Goal: Transaction & Acquisition: Purchase product/service

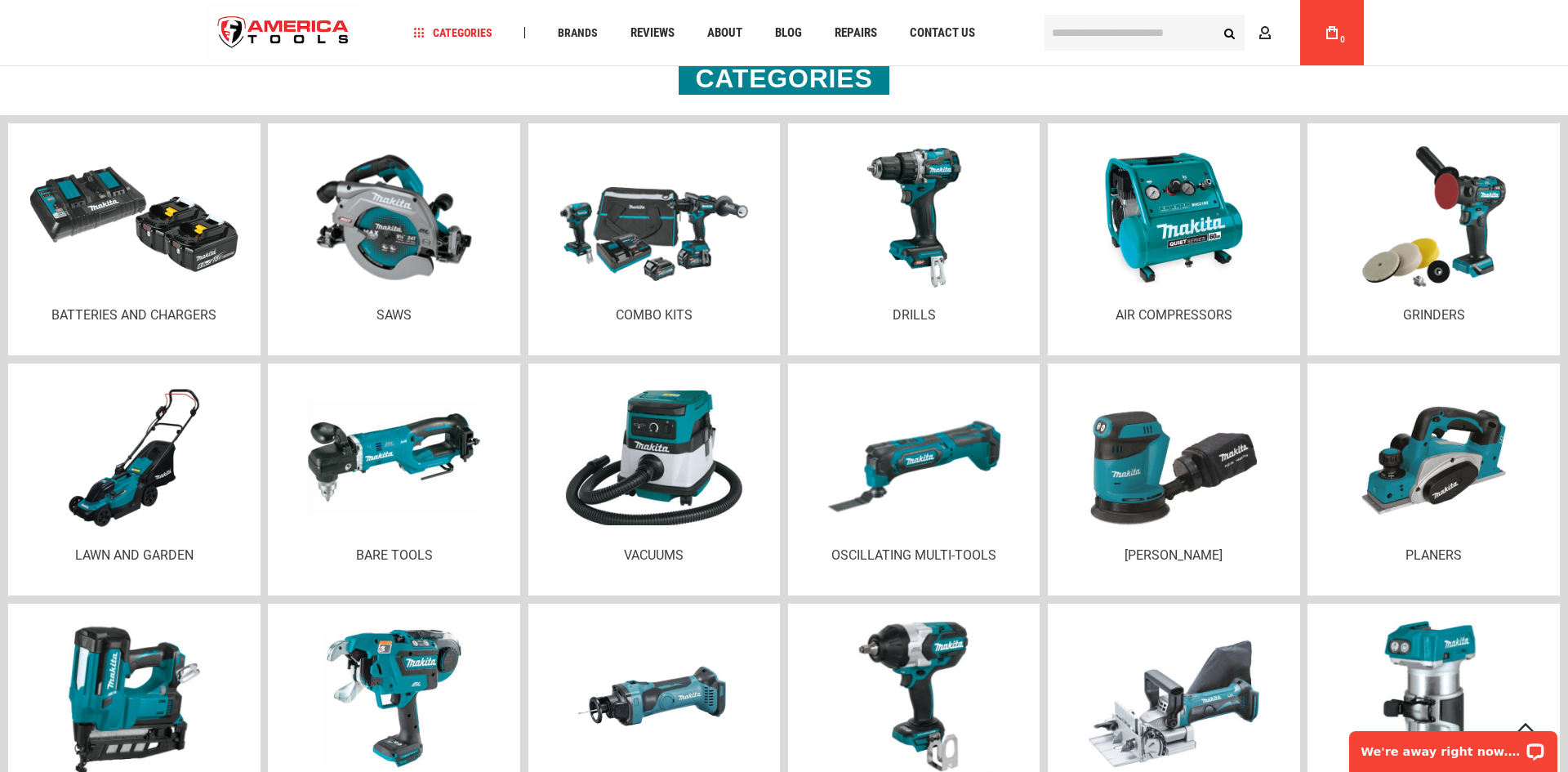
scroll to position [2091, 0]
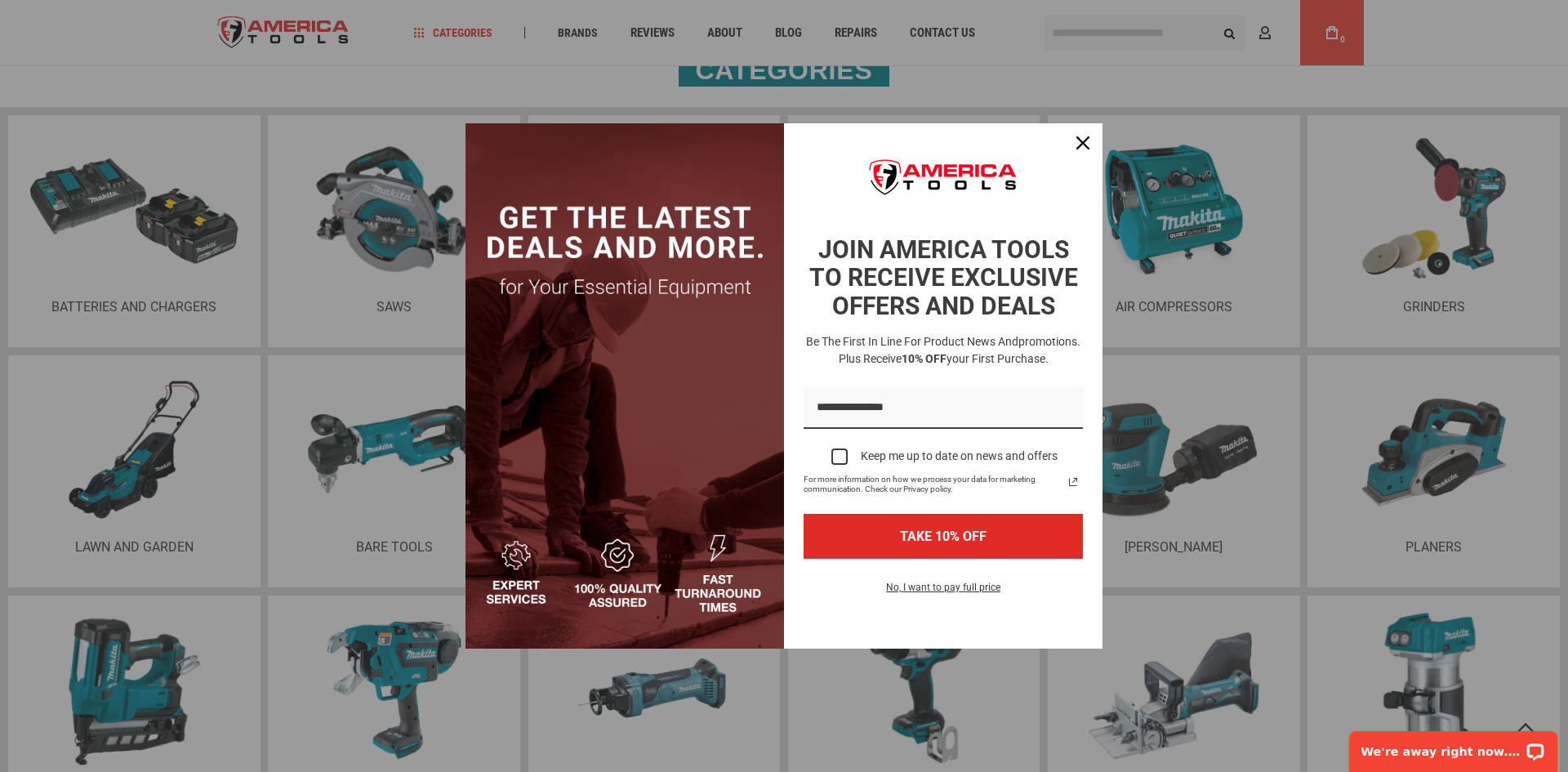
click at [0, 341] on div "Marketing offer form" at bounding box center [784, 386] width 1568 height 772
click at [1087, 140] on icon "close icon" at bounding box center [1083, 142] width 13 height 13
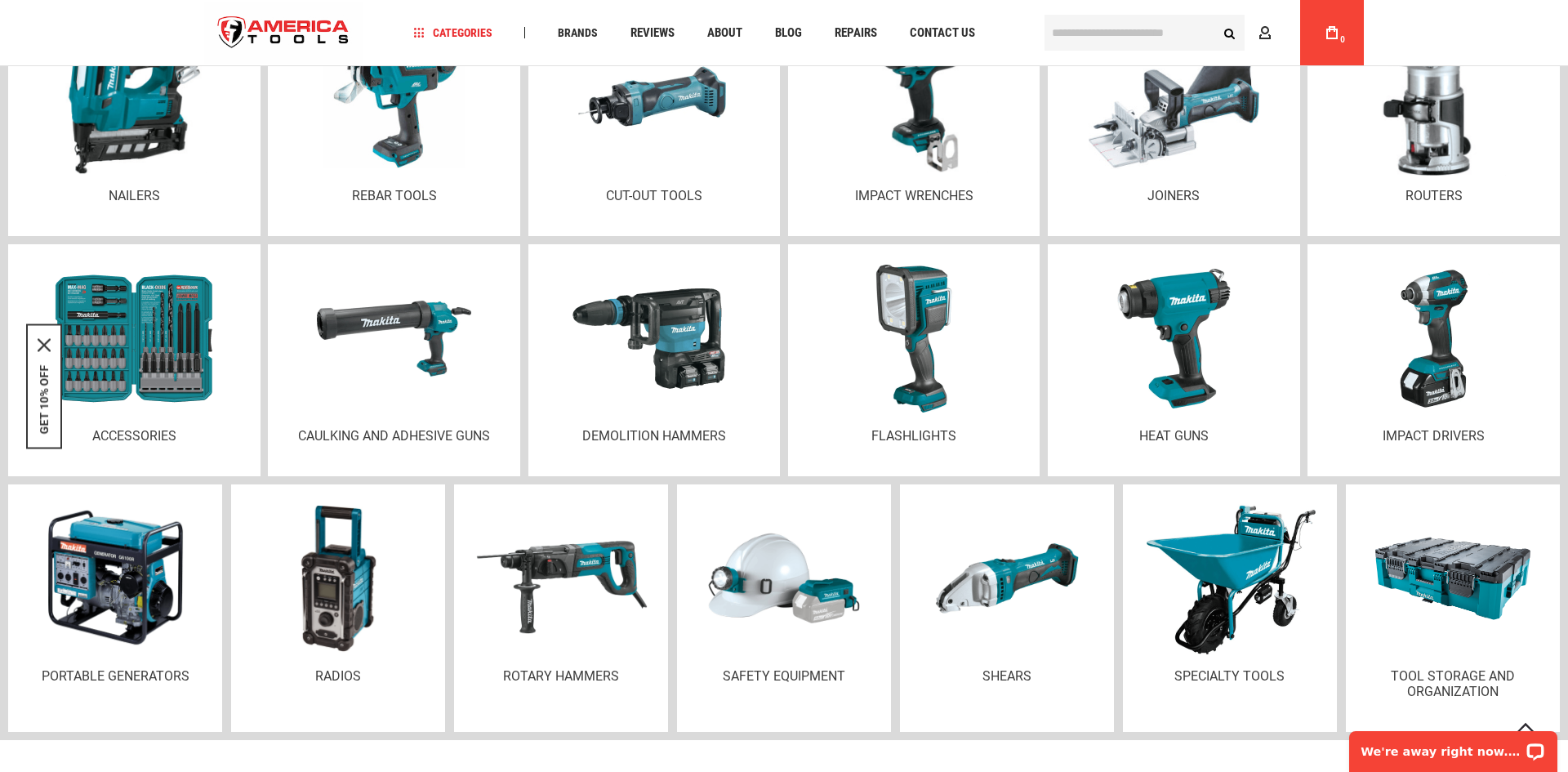
scroll to position [2680, 0]
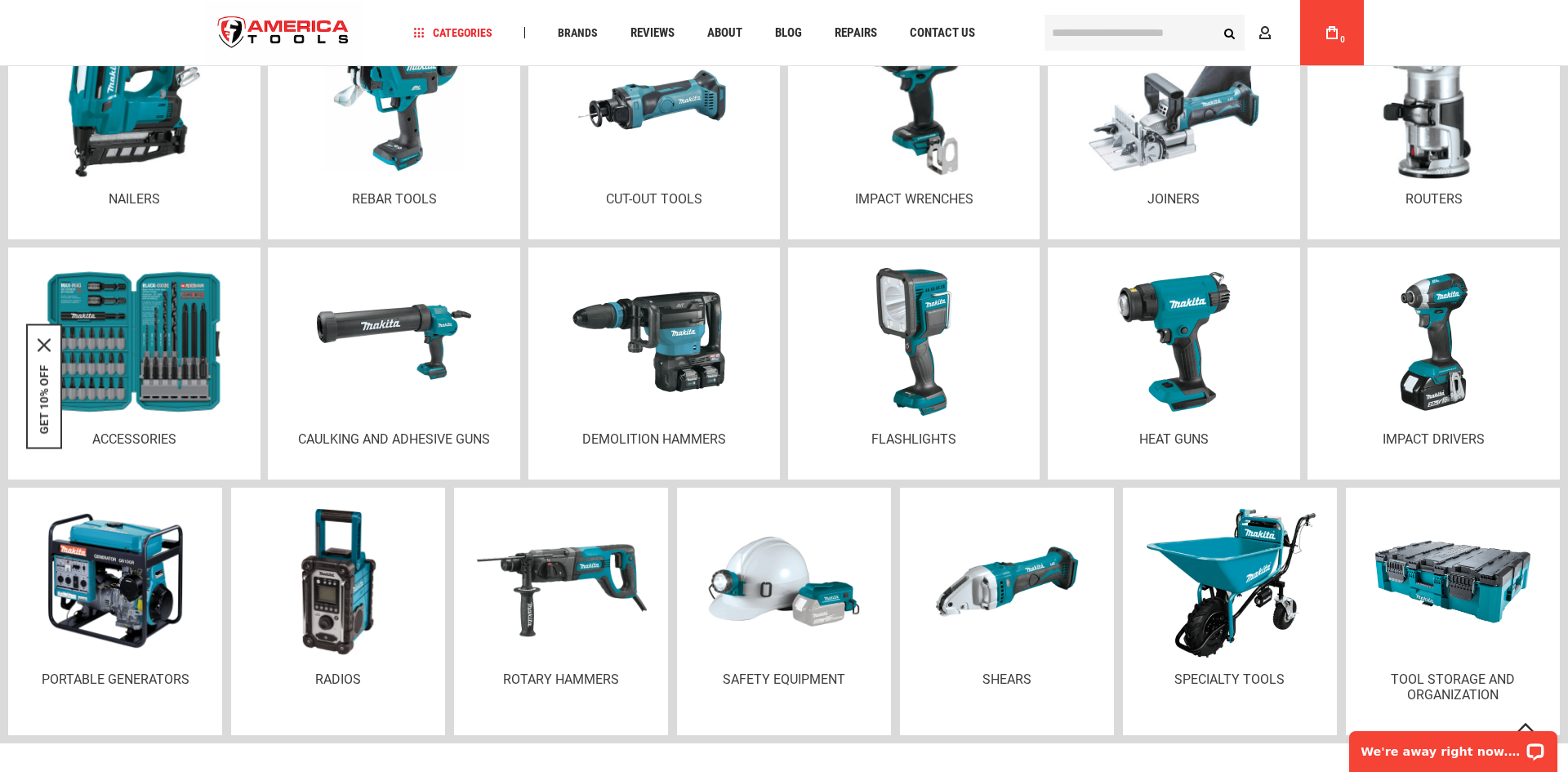
click at [126, 383] on img at bounding box center [134, 341] width 198 height 150
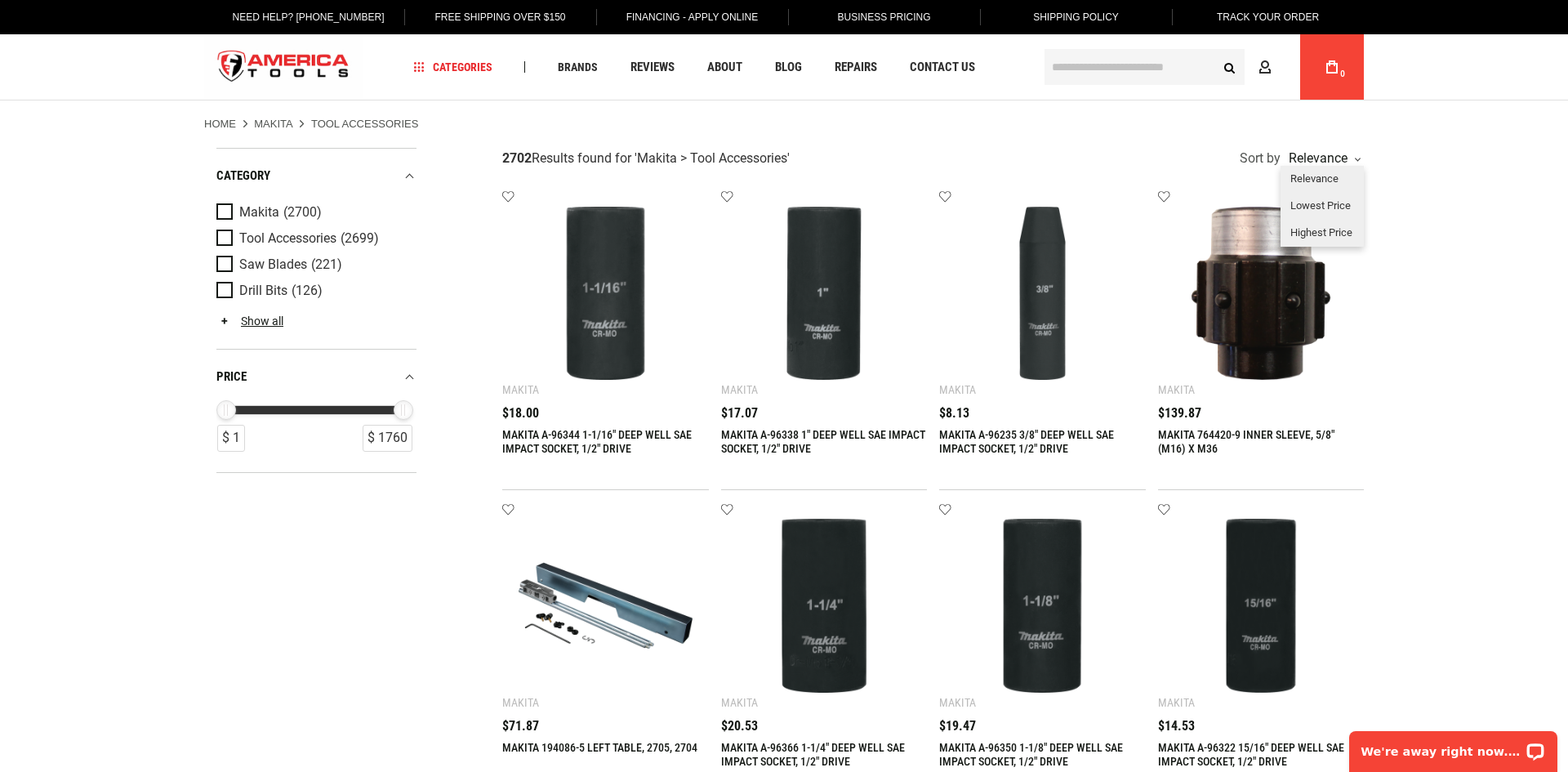
click at [1338, 154] on div "Relevance" at bounding box center [1322, 158] width 76 height 13
click at [1333, 198] on div "Lowest Price" at bounding box center [1322, 206] width 83 height 26
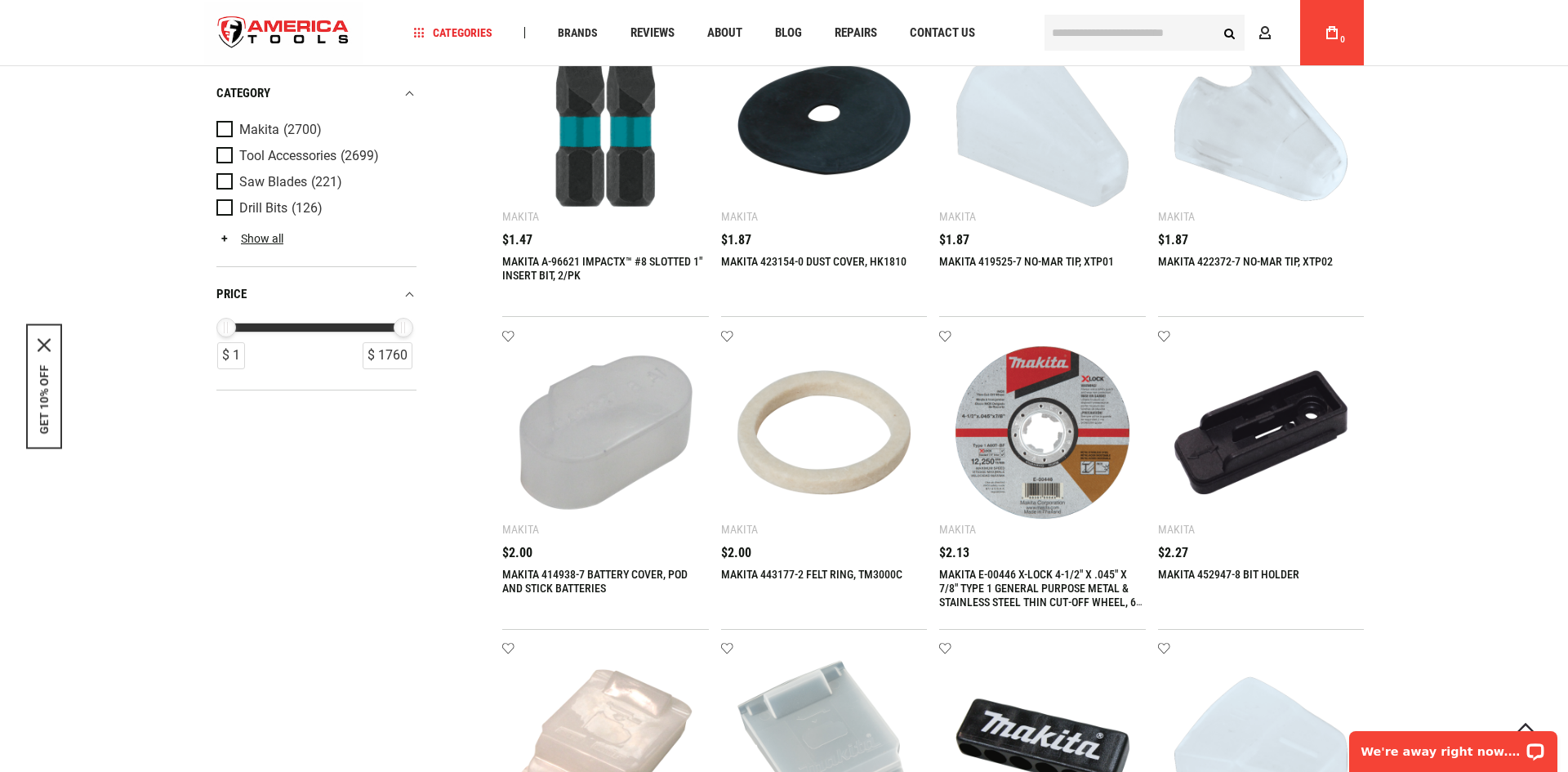
scroll to position [294, 0]
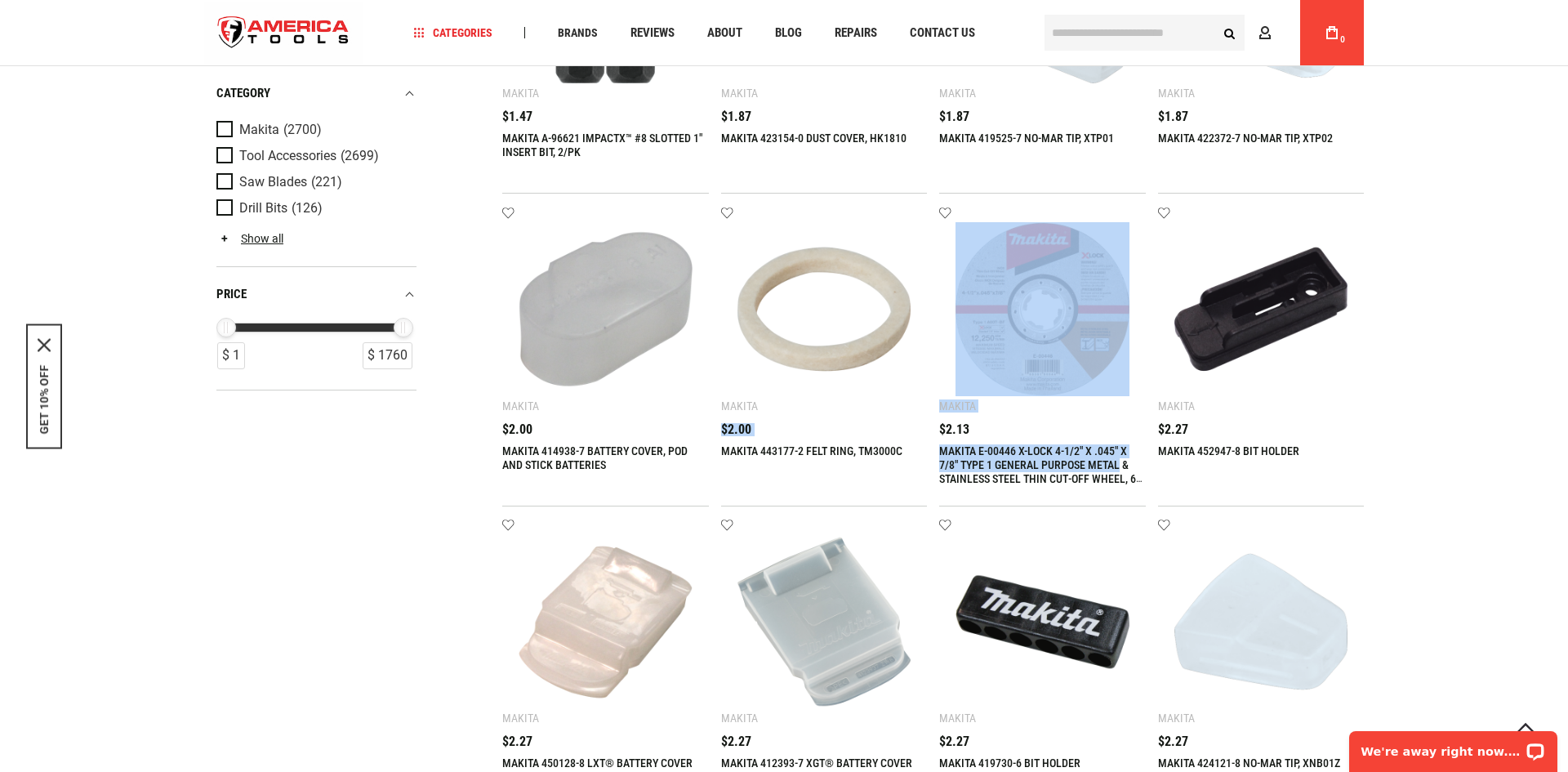
drag, startPoint x: 931, startPoint y: 447, endPoint x: 1122, endPoint y: 459, distance: 191.4
click at [1159, 32] on input "text" at bounding box center [1144, 32] width 200 height 36
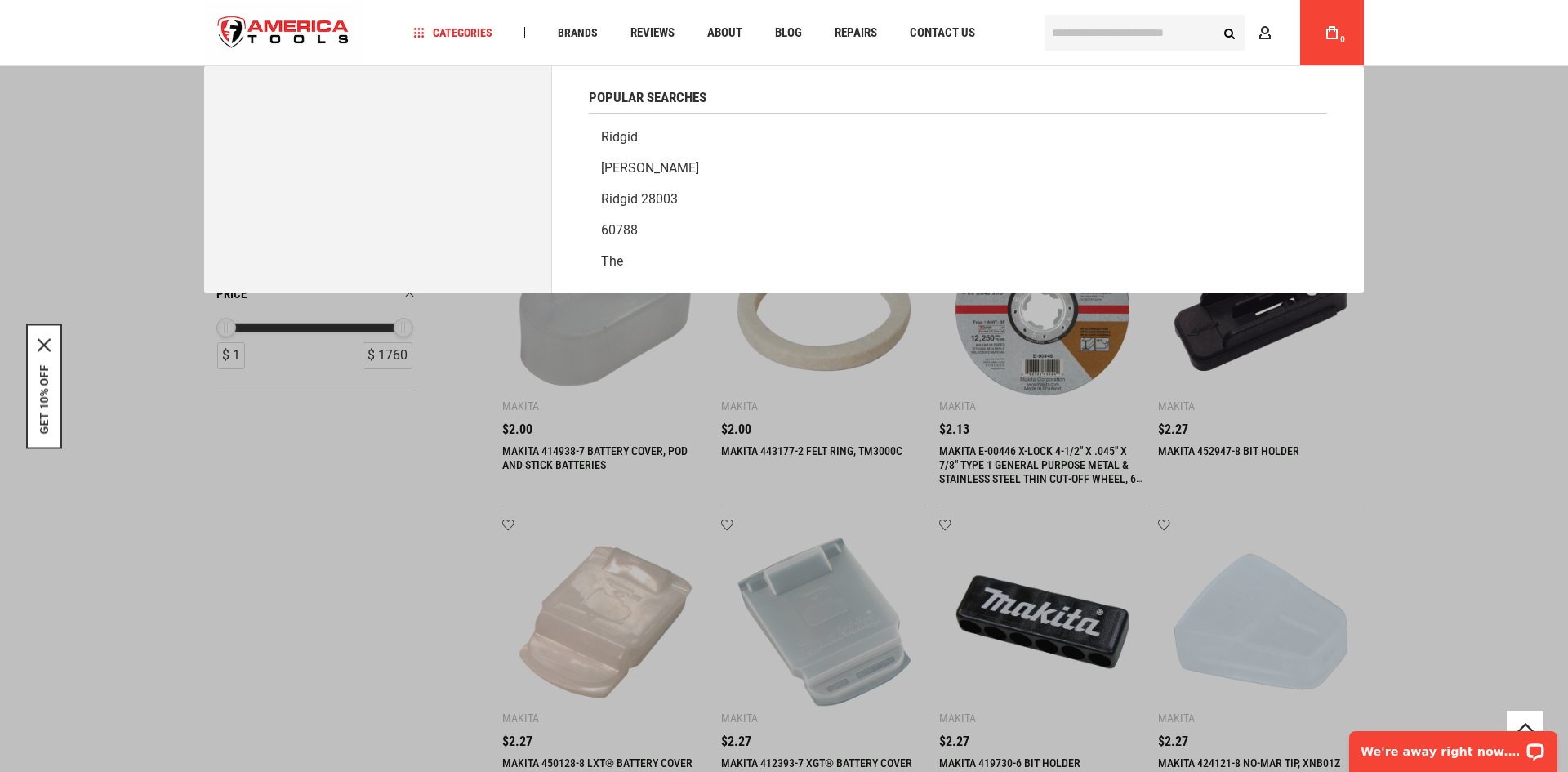
paste input "********"
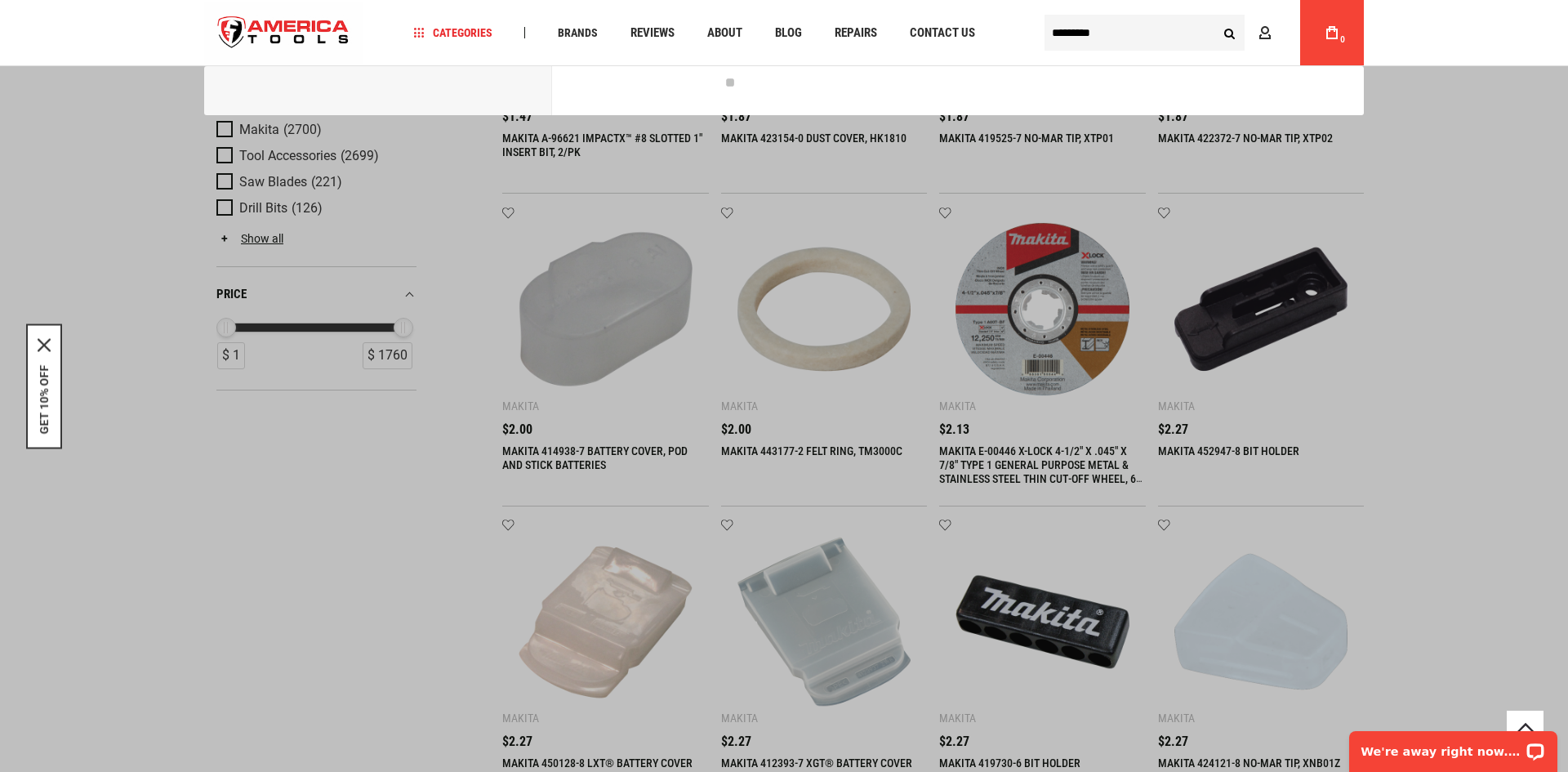
type input "********"
click at [1214, 17] on button "Search" at bounding box center [1230, 32] width 31 height 31
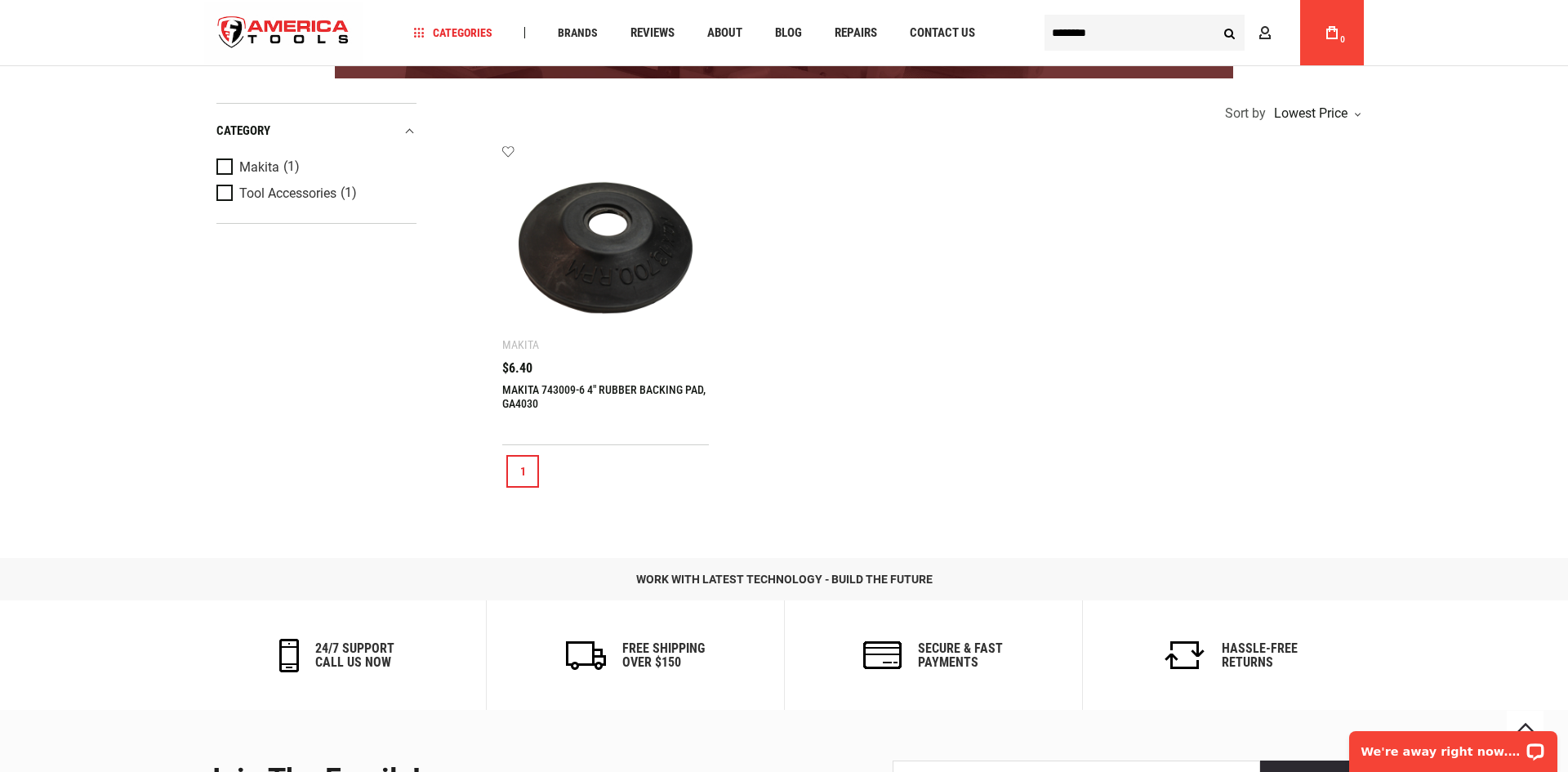
scroll to position [327, 0]
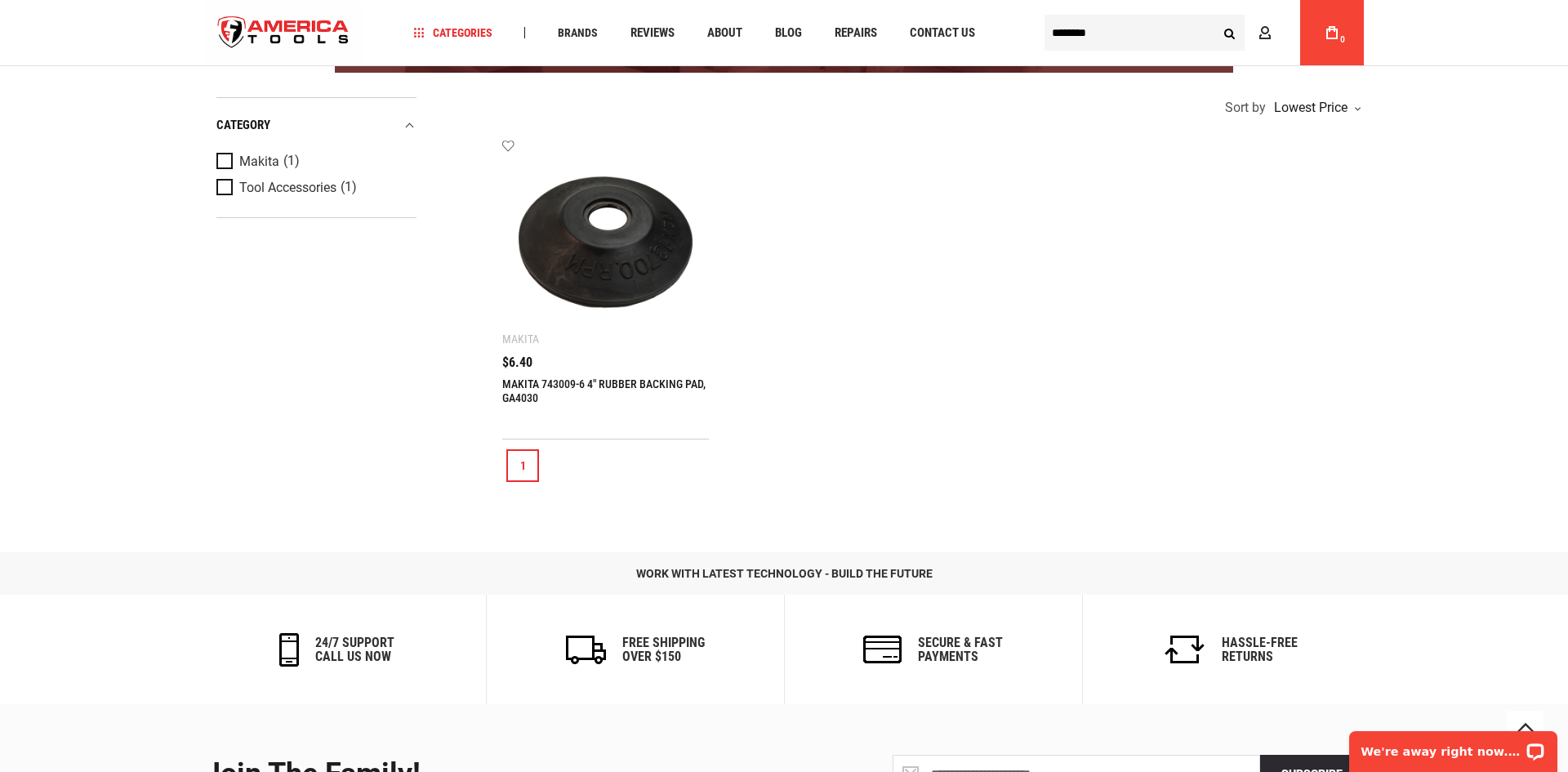
click at [617, 283] on img at bounding box center [605, 241] width 174 height 174
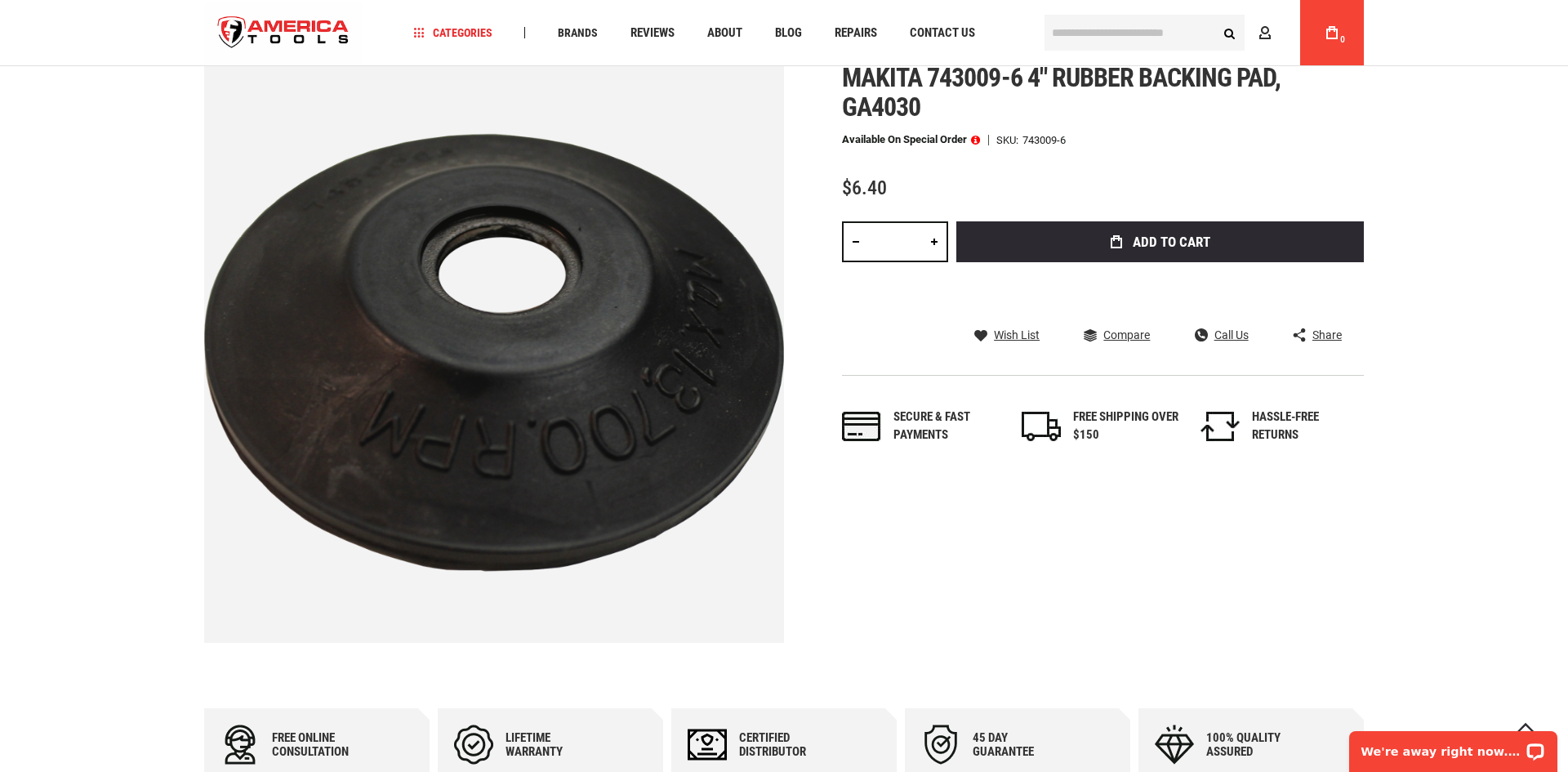
scroll to position [196, 0]
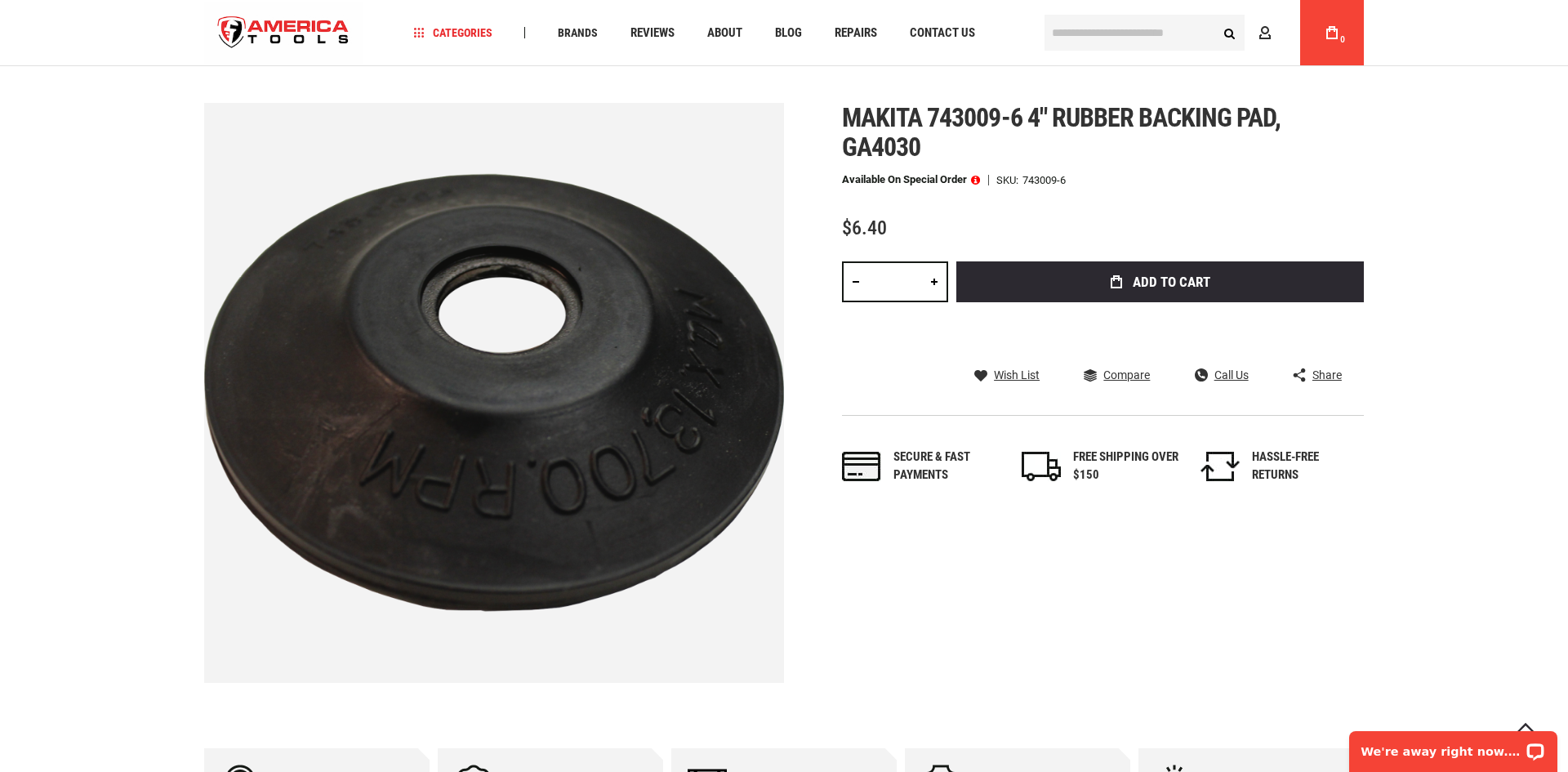
click at [893, 136] on span "Makita 743009-6 4" rubber backing pad, ga4030" at bounding box center [1062, 132] width 439 height 61
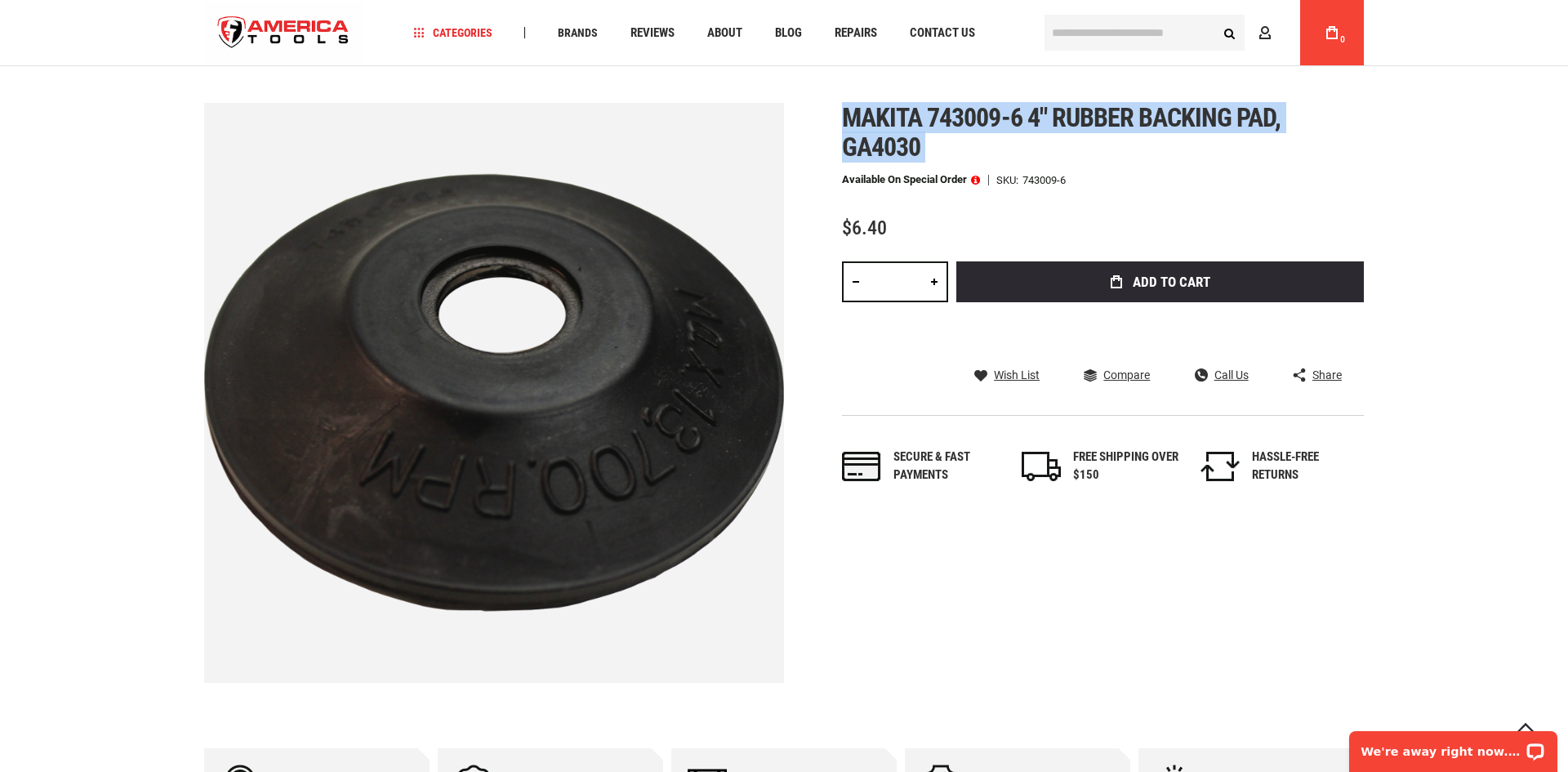
click at [893, 136] on span "Makita 743009-6 4" rubber backing pad, ga4030" at bounding box center [1062, 132] width 439 height 61
